Goal: Find specific page/section: Find specific page/section

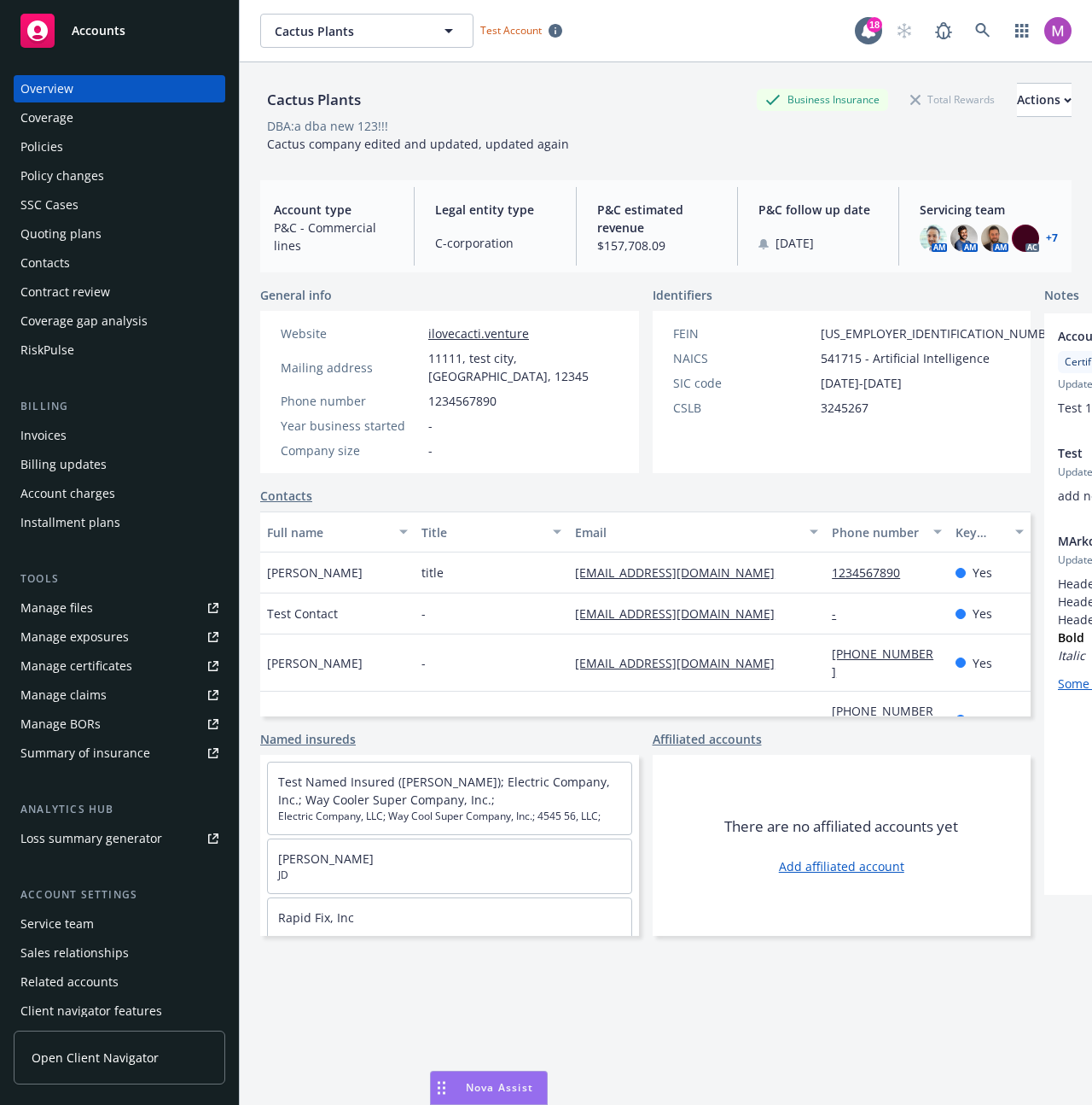
click at [42, 156] on div "Policies" at bounding box center [41, 146] width 42 height 27
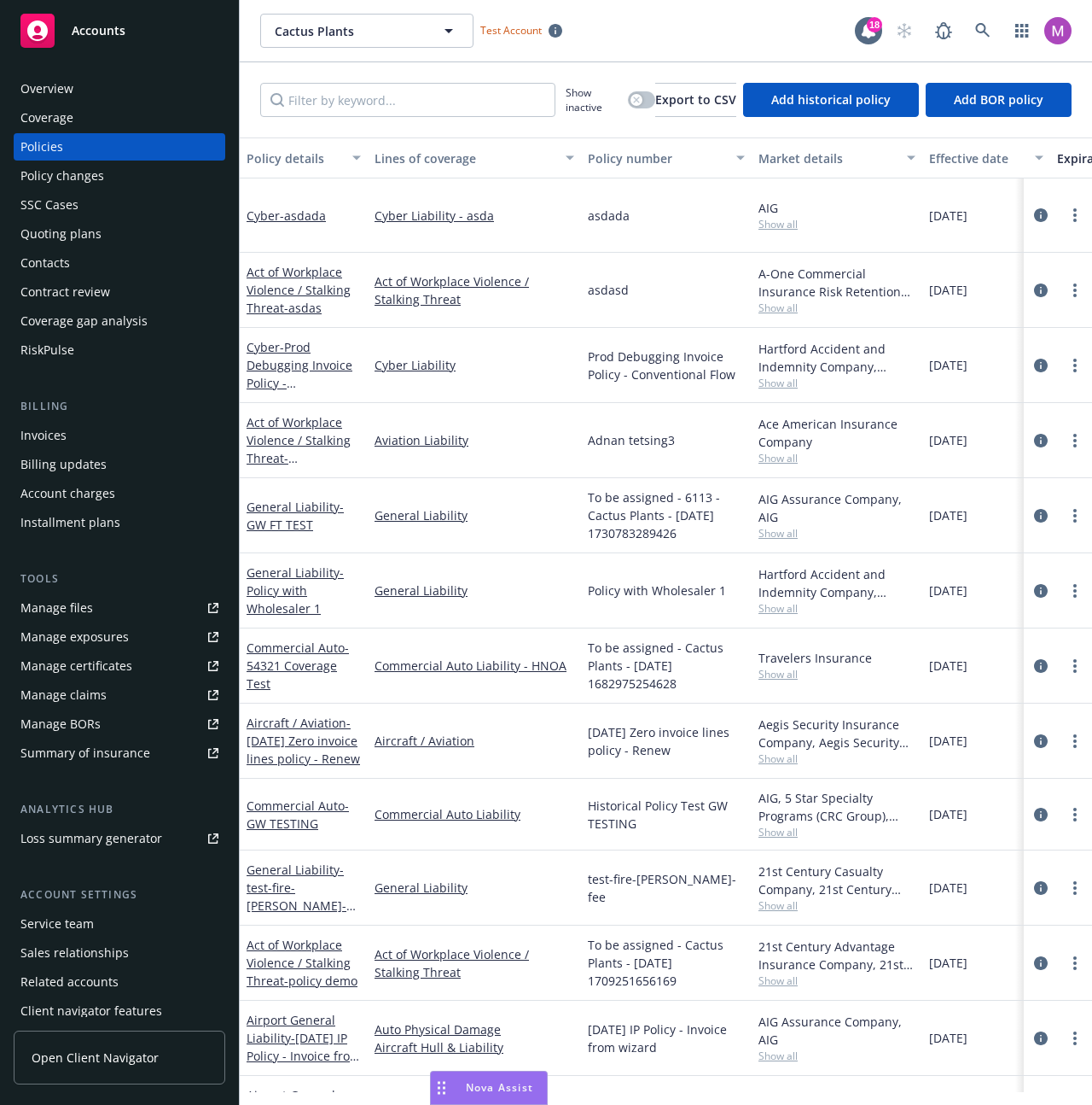
click at [1053, 373] on div at bounding box center [1057, 365] width 55 height 20
click at [1065, 366] on link "more" at bounding box center [1075, 365] width 20 height 20
